Goal: Task Accomplishment & Management: Check status

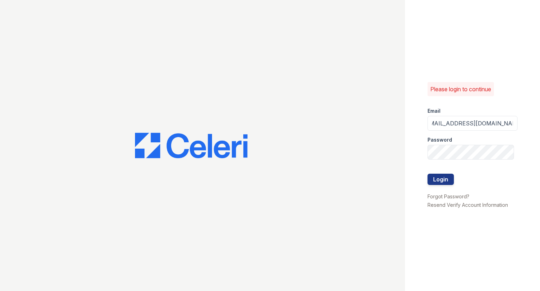
scroll to position [0, 13]
type input "[EMAIL_ADDRESS][DOMAIN_NAME]"
click at [428, 173] on button "Login" at bounding box center [441, 178] width 26 height 11
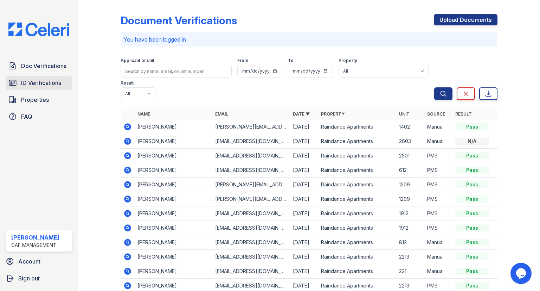
click at [41, 80] on span "ID Verifications" at bounding box center [41, 82] width 40 height 8
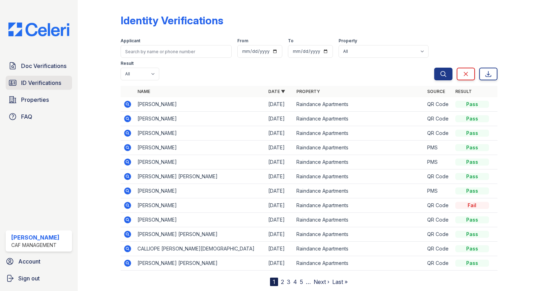
click at [41, 81] on span "ID Verifications" at bounding box center [41, 82] width 40 height 8
click at [48, 99] on span "Properties" at bounding box center [35, 99] width 28 height 8
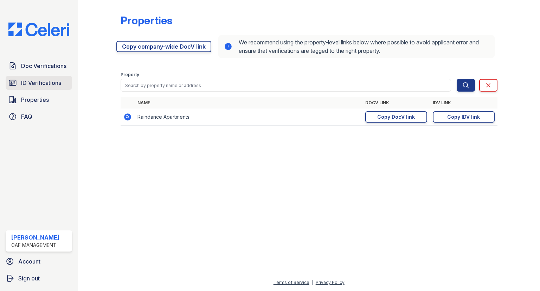
click at [44, 85] on span "ID Verifications" at bounding box center [41, 82] width 40 height 8
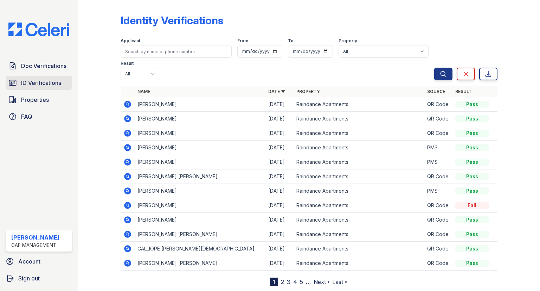
click at [42, 85] on span "ID Verifications" at bounding box center [41, 82] width 40 height 8
click at [40, 68] on span "Doc Verifications" at bounding box center [43, 66] width 45 height 8
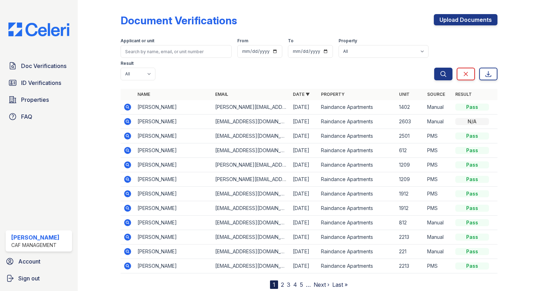
click at [44, 80] on span "ID Verifications" at bounding box center [41, 82] width 40 height 8
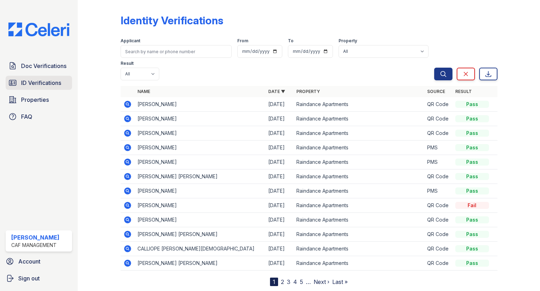
click at [43, 76] on link "ID Verifications" at bounding box center [39, 83] width 67 height 14
click at [43, 57] on div "Doc Verifications ID Verifications Properties FAQ Summer Pearson CAF Management…" at bounding box center [39, 145] width 78 height 291
click at [48, 83] on span "ID Verifications" at bounding box center [41, 82] width 40 height 8
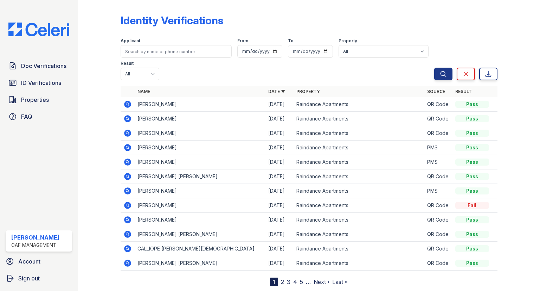
click at [48, 78] on link "ID Verifications" at bounding box center [39, 83] width 67 height 14
click at [47, 63] on span "Doc Verifications" at bounding box center [43, 66] width 45 height 8
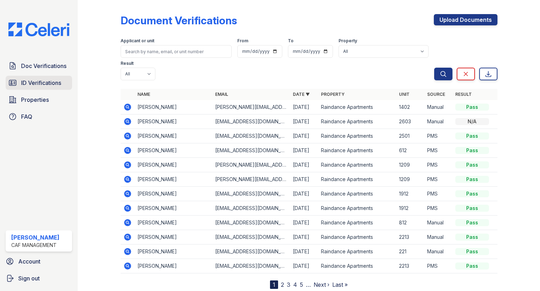
click at [48, 80] on span "ID Verifications" at bounding box center [41, 82] width 40 height 8
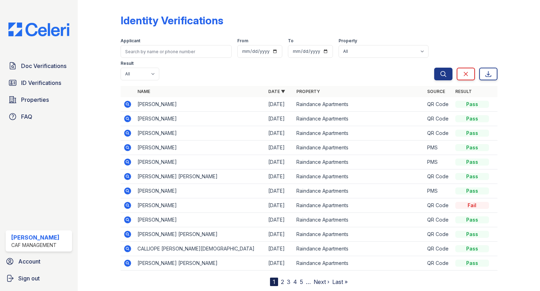
click at [48, 80] on span "ID Verifications" at bounding box center [41, 82] width 40 height 8
click at [42, 99] on span "Properties" at bounding box center [35, 99] width 28 height 8
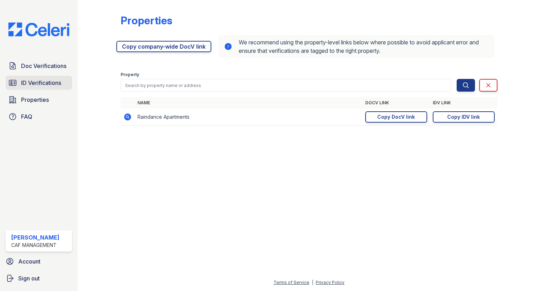
click at [38, 79] on span "ID Verifications" at bounding box center [41, 82] width 40 height 8
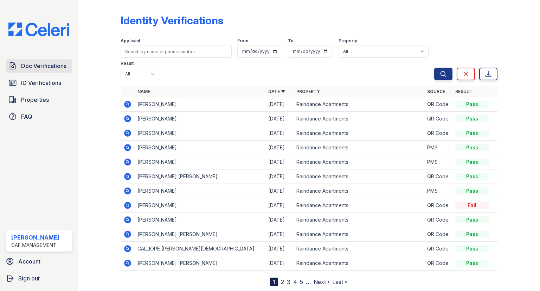
click at [48, 71] on link "Doc Verifications" at bounding box center [39, 66] width 67 height 14
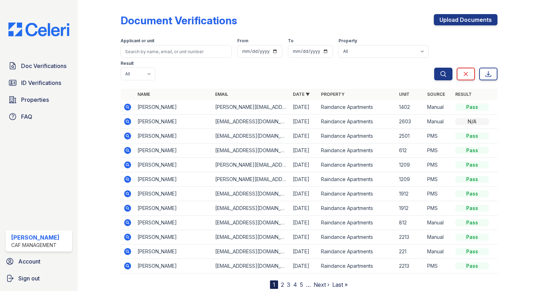
click at [45, 86] on span "ID Verifications" at bounding box center [41, 82] width 40 height 8
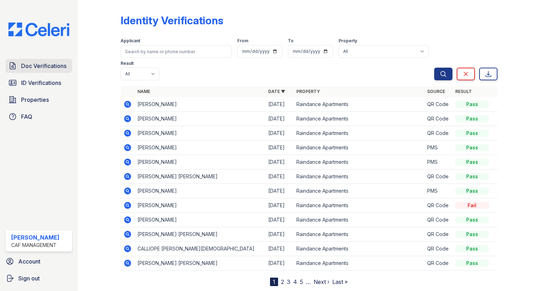
click at [43, 66] on span "Doc Verifications" at bounding box center [43, 66] width 45 height 8
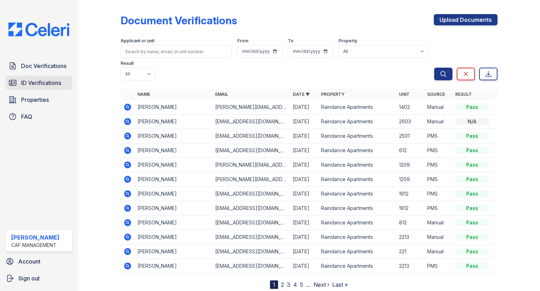
click at [37, 88] on link "ID Verifications" at bounding box center [39, 83] width 67 height 14
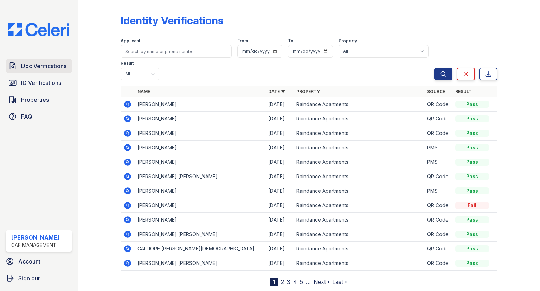
click at [32, 62] on span "Doc Verifications" at bounding box center [43, 66] width 45 height 8
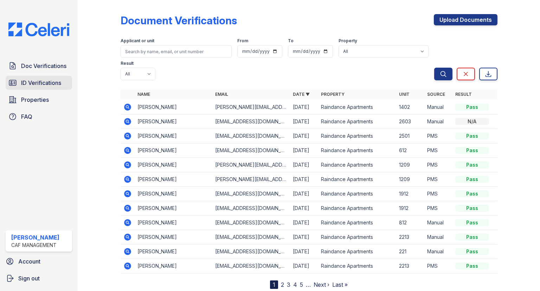
click at [48, 84] on span "ID Verifications" at bounding box center [41, 82] width 40 height 8
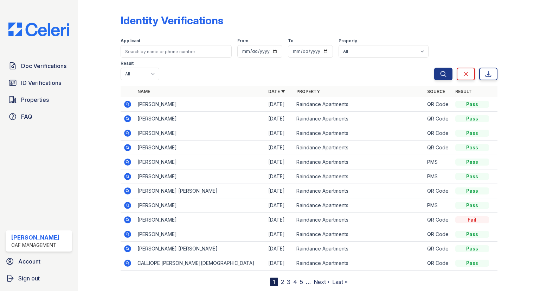
click at [127, 103] on icon at bounding box center [127, 104] width 2 height 2
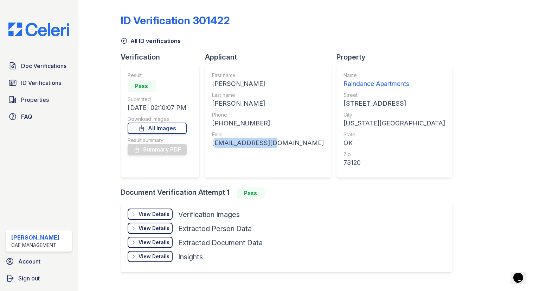
drag, startPoint x: 261, startPoint y: 147, endPoint x: 167, endPoint y: 109, distance: 101.7
click at [201, 143] on div "Verification Result Pass Submitted [DATE] 02:10:07 PM Download Images All Image…" at bounding box center [289, 119] width 337 height 135
drag, startPoint x: 167, startPoint y: 109, endPoint x: 168, endPoint y: 81, distance: 28.2
click at [167, 96] on div "Submitted [DATE] 02:10:07 PM" at bounding box center [157, 104] width 59 height 17
